Goal: Task Accomplishment & Management: Manage account settings

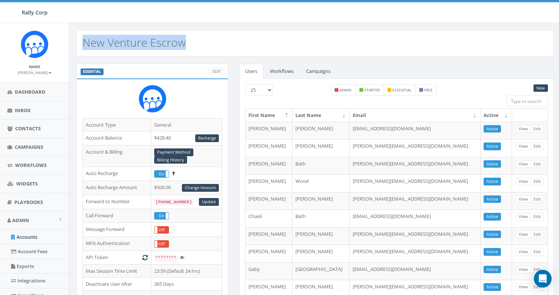
drag, startPoint x: 216, startPoint y: 50, endPoint x: 81, endPoint y: 44, distance: 134.8
click at [81, 44] on div "New Venture Escrow" at bounding box center [316, 43] width 478 height 26
copy h2 "New Venture Escrow"
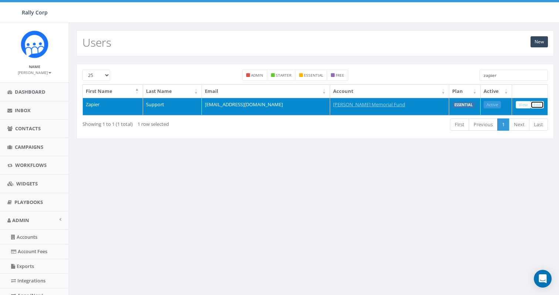
click at [538, 103] on link "Edit" at bounding box center [537, 105] width 13 height 8
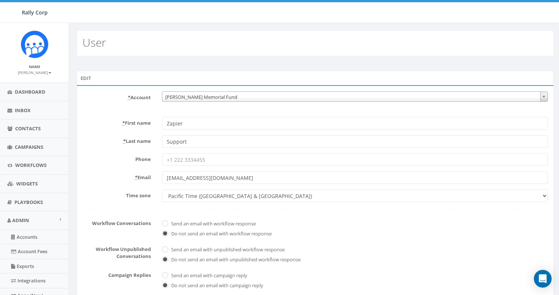
click at [218, 95] on span "[PERSON_NAME] Memorial Fund" at bounding box center [355, 97] width 386 height 10
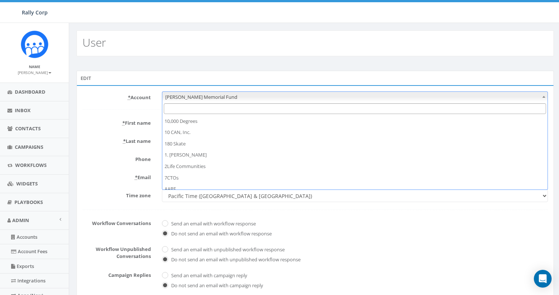
scroll to position [4547, 0]
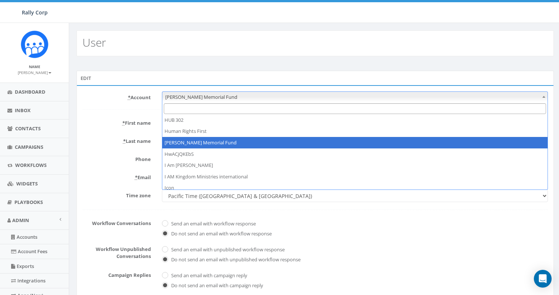
type input "New Venture Escrow"
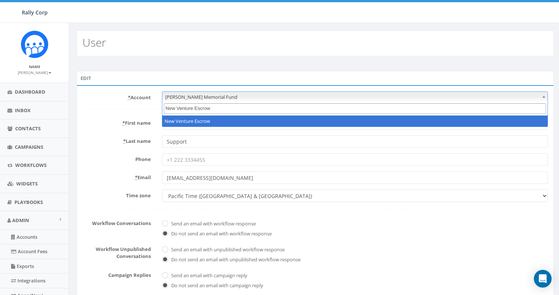
scroll to position [0, 0]
select select "623"
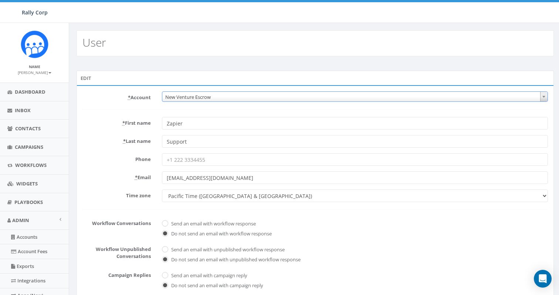
scroll to position [150, 0]
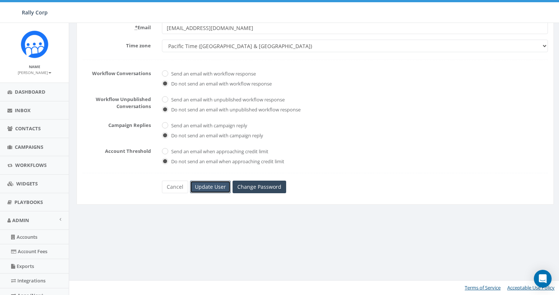
click at [215, 188] on input "Update User" at bounding box center [210, 187] width 41 height 13
